Goal: Complete application form

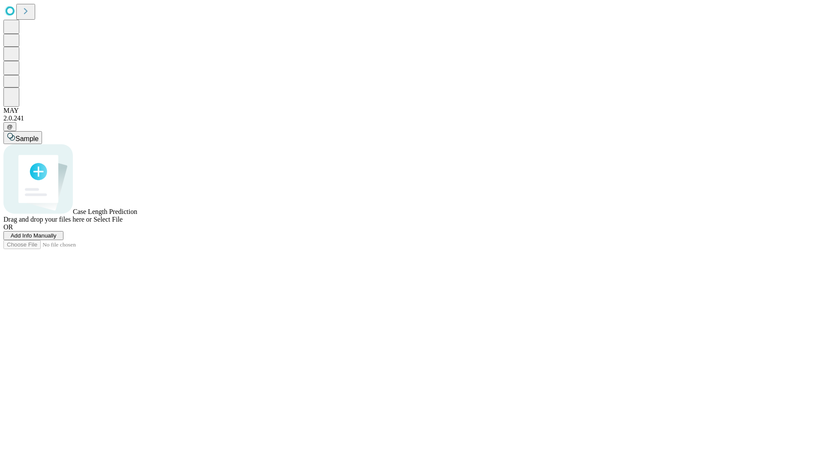
click at [57, 239] on span "Add Info Manually" at bounding box center [34, 235] width 46 height 6
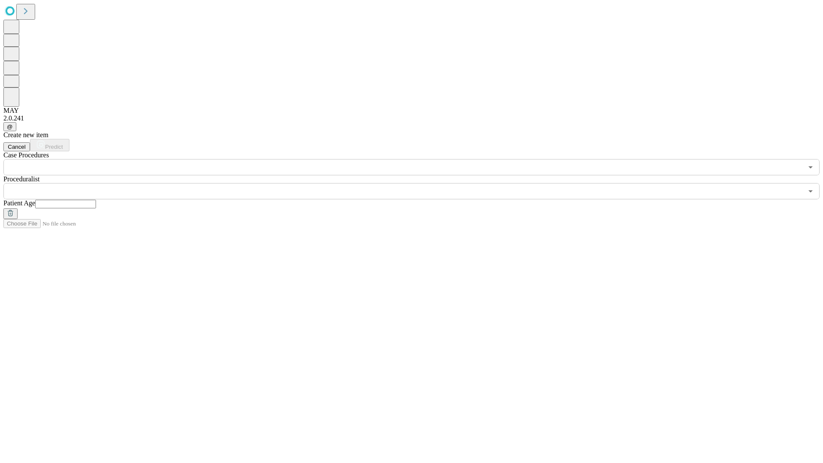
click at [96, 200] on input "text" at bounding box center [65, 204] width 61 height 9
type input "**"
click at [417, 183] on input "text" at bounding box center [402, 191] width 799 height 16
